Goal: Task Accomplishment & Management: Manage account settings

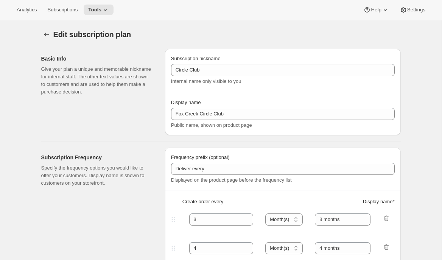
select select "MONTH"
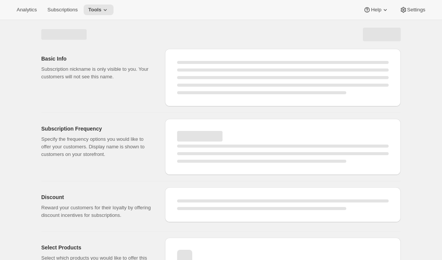
select select "WEEK"
select select "MONTH"
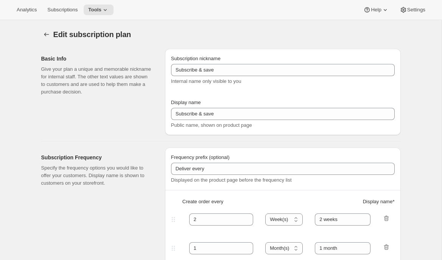
type input "Circle Club"
type input "Fox Creek Circle Club"
type input "3"
select select "MONTH"
type input "3 months"
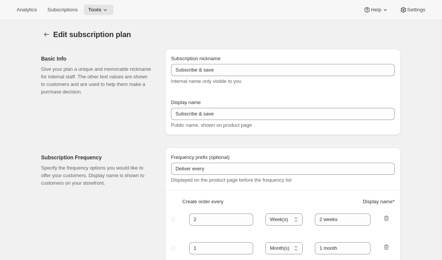
type input "4"
type input "4 months"
type input "20"
checkbox input "true"
select select "MONTH"
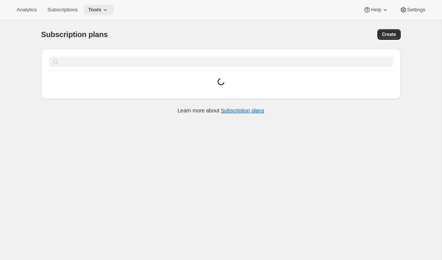
click at [107, 8] on icon at bounding box center [105, 10] width 8 height 8
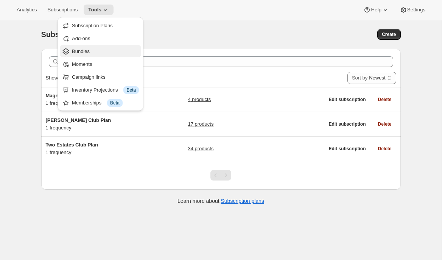
click at [87, 54] on span "Bundles" at bounding box center [81, 51] width 18 height 6
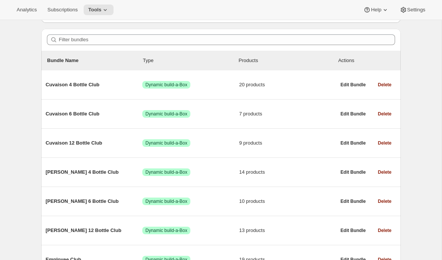
scroll to position [86, 0]
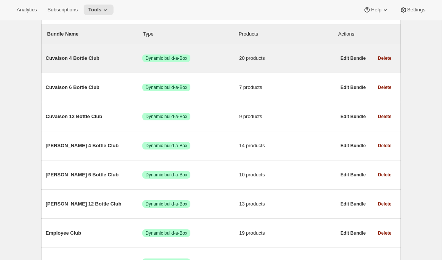
click at [87, 61] on span "Cuvaison 4 Bottle Club" at bounding box center [94, 58] width 97 height 8
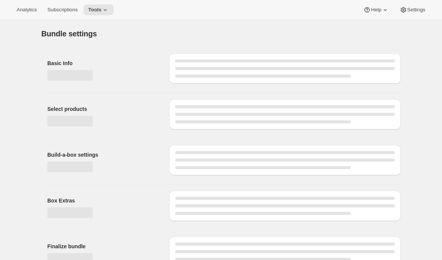
type input "Cuvaison 4 Bottle Club"
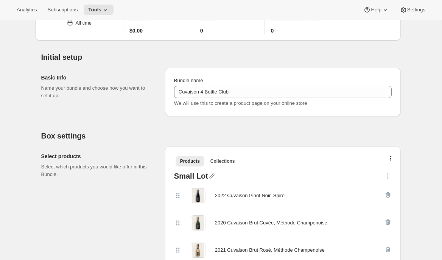
scroll to position [40, 0]
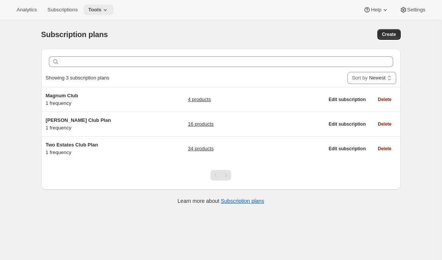
click at [101, 11] on span "Tools" at bounding box center [94, 10] width 13 height 6
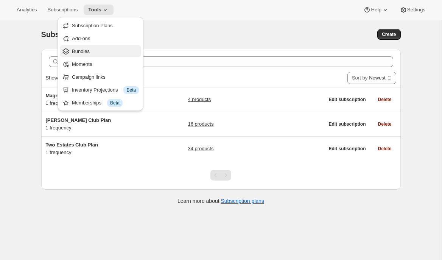
click at [95, 51] on span "Bundles" at bounding box center [105, 52] width 67 height 8
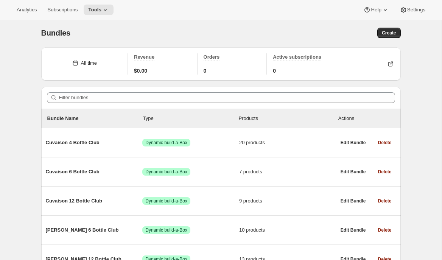
scroll to position [24, 0]
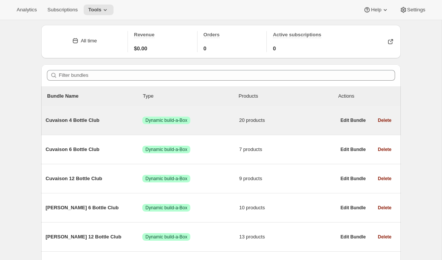
click at [91, 125] on div "Cuvaison 4 Bottle Club Success Dynamic build-a-Box 20 products" at bounding box center [191, 121] width 290 height 20
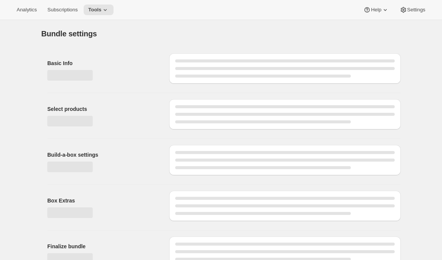
type input "Cuvaison 4 Bottle Club"
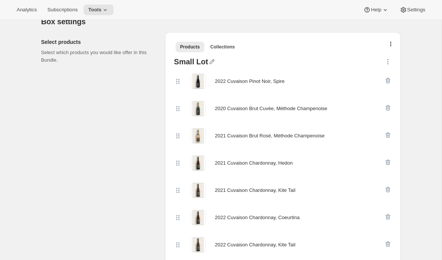
scroll to position [154, 0]
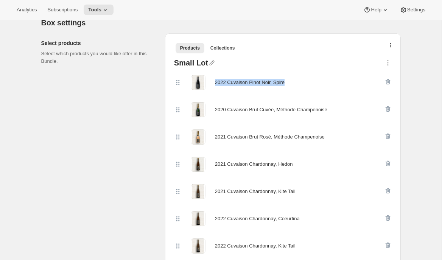
drag, startPoint x: 296, startPoint y: 83, endPoint x: 214, endPoint y: 84, distance: 82.1
click at [214, 84] on div "2022 Cuvaison Pinot Noir, Spire" at bounding box center [279, 82] width 210 height 15
copy div "2022 Cuvaison Pinot Noir, Spire"
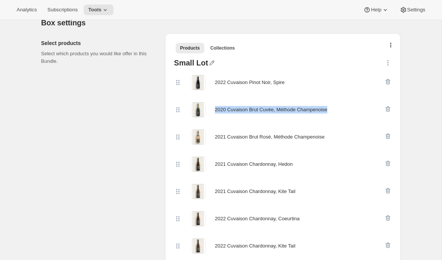
drag, startPoint x: 325, startPoint y: 114, endPoint x: 215, endPoint y: 109, distance: 111.0
click at [215, 109] on div "2020 Cuvaison Brut Cuvée, Méthode Champenoise" at bounding box center [279, 109] width 210 height 15
copy div "2020 Cuvaison Brut Cuvée, Méthode Champenoise"
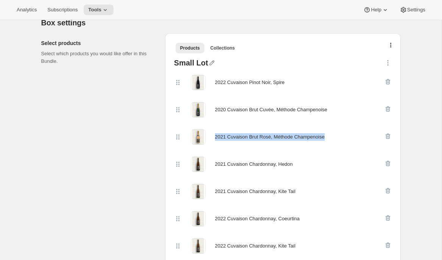
drag, startPoint x: 336, startPoint y: 137, endPoint x: 215, endPoint y: 140, distance: 121.5
click at [215, 140] on div "2021 Cuvaison Brut Rosé, Méthode Champenoise" at bounding box center [279, 136] width 210 height 15
copy div "2021 Cuvaison Brut Rosé, Méthode Champenoise"
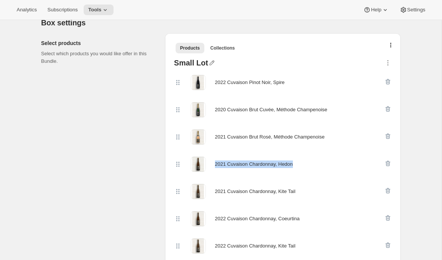
drag, startPoint x: 303, startPoint y: 162, endPoint x: 213, endPoint y: 161, distance: 90.1
click at [213, 161] on div "2021 Cuvaison Chardonnay, Hedon" at bounding box center [279, 164] width 210 height 15
copy div "2021 Cuvaison Chardonnay, Hedon"
